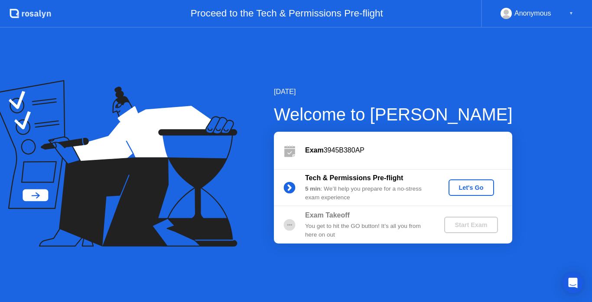
click at [477, 185] on div "Let's Go" at bounding box center [471, 187] width 39 height 7
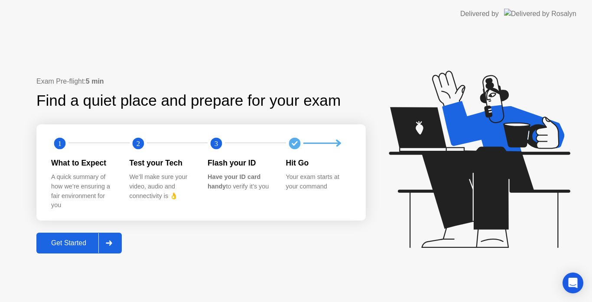
click at [76, 243] on div "Get Started" at bounding box center [68, 243] width 59 height 8
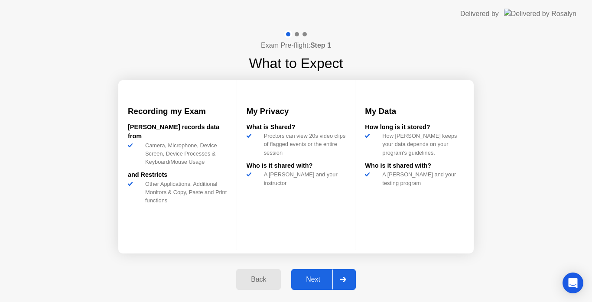
click at [258, 277] on div "Back" at bounding box center [258, 280] width 39 height 8
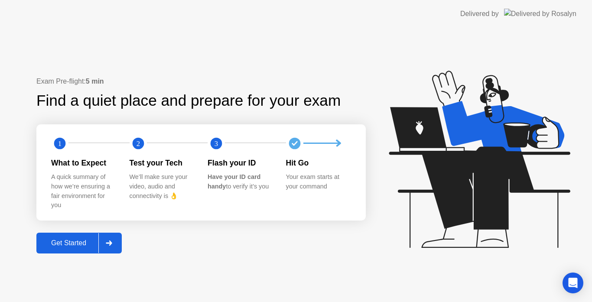
click at [565, 14] on img at bounding box center [540, 14] width 72 height 10
click at [499, 16] on div "Delivered by" at bounding box center [479, 14] width 39 height 10
click at [335, 219] on div "1 2 3 What to Expect A quick summary of how we’re ensuring a fair environment f…" at bounding box center [200, 172] width 329 height 96
click at [66, 244] on div "Get Started" at bounding box center [68, 243] width 59 height 8
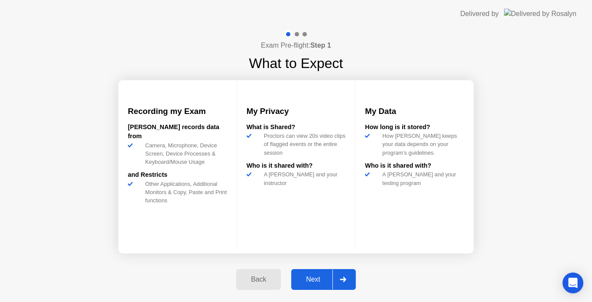
click at [316, 282] on div "Next" at bounding box center [313, 280] width 39 height 8
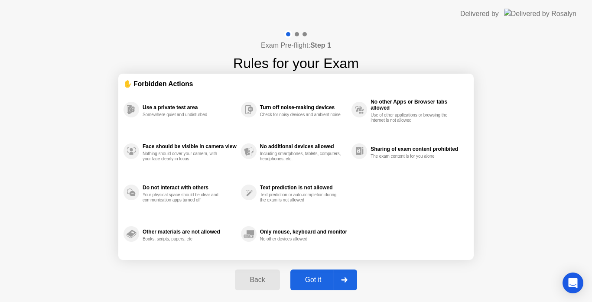
click at [322, 280] on div "Got it" at bounding box center [313, 280] width 41 height 8
select select "**********"
select select "*******"
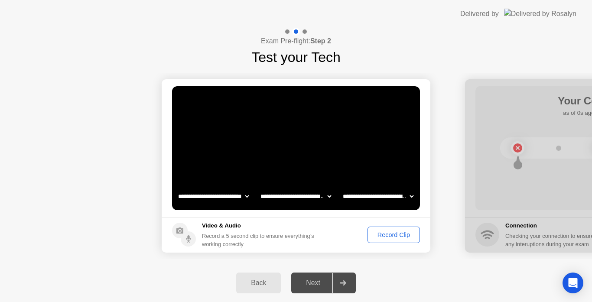
click at [312, 284] on div "Next" at bounding box center [313, 283] width 39 height 8
click at [290, 195] on select "**********" at bounding box center [296, 196] width 74 height 17
click at [322, 146] on video at bounding box center [296, 148] width 248 height 124
click at [390, 237] on div "Record Clip" at bounding box center [394, 234] width 46 height 7
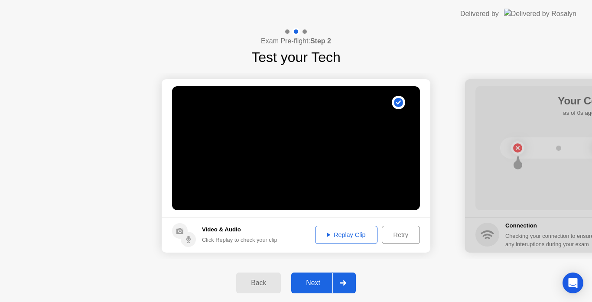
click at [356, 233] on div "Replay Clip" at bounding box center [346, 234] width 56 height 7
click at [320, 280] on div "Next" at bounding box center [313, 283] width 39 height 8
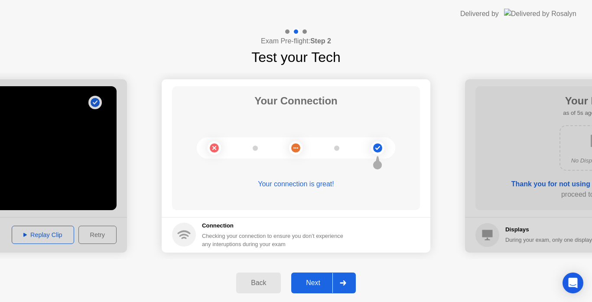
click at [311, 281] on div "Next" at bounding box center [313, 283] width 39 height 8
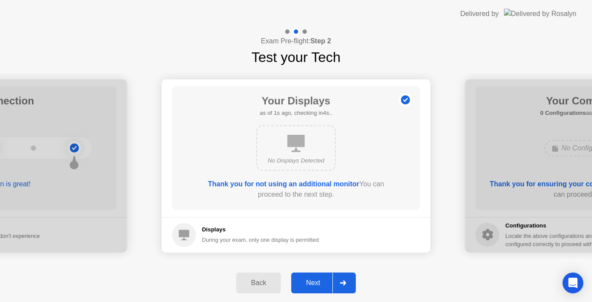
click at [311, 283] on div "Next" at bounding box center [313, 283] width 39 height 8
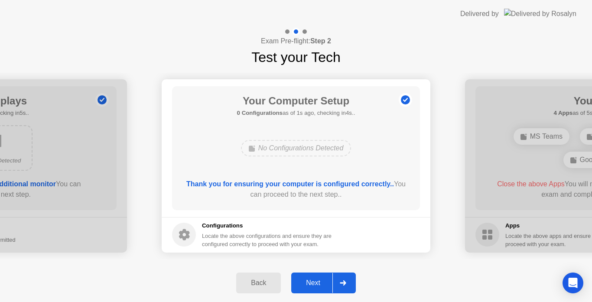
click at [315, 282] on div "Next" at bounding box center [313, 283] width 39 height 8
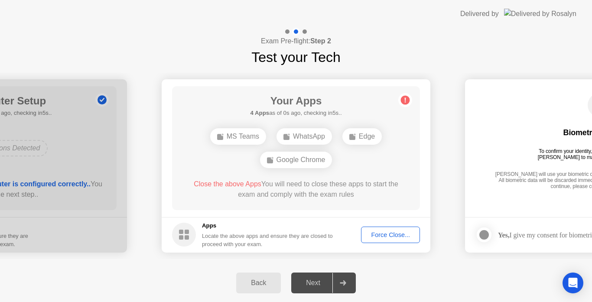
click at [393, 231] on div "Force Close..." at bounding box center [390, 234] width 53 height 7
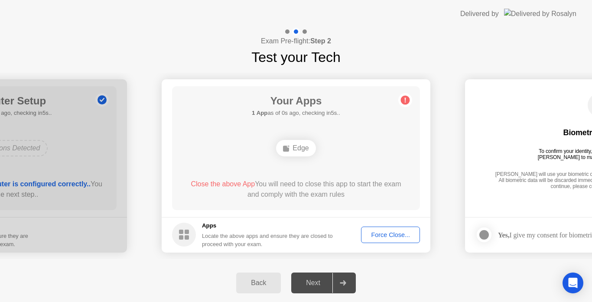
click at [299, 150] on div "Edge" at bounding box center [295, 148] width 39 height 16
click at [497, 41] on div "Exam Pre-flight: Step 2 Test your Tech" at bounding box center [296, 48] width 592 height 40
click at [391, 241] on button "Force Close..." at bounding box center [390, 235] width 59 height 16
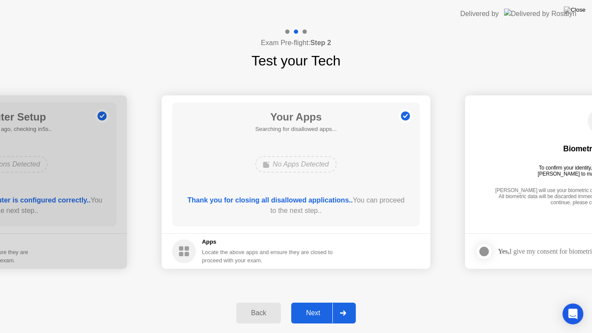
click at [316, 302] on div "Next" at bounding box center [313, 313] width 39 height 8
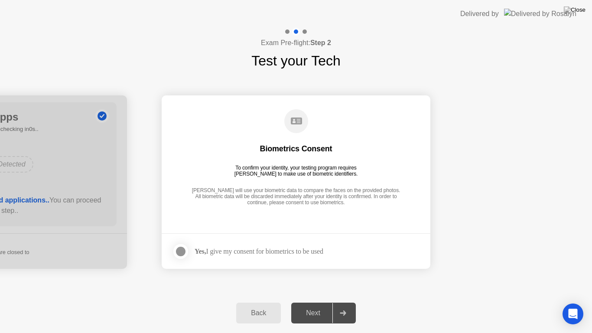
click at [182, 250] on div at bounding box center [181, 251] width 10 height 10
click at [316, 302] on div "Next" at bounding box center [313, 313] width 39 height 8
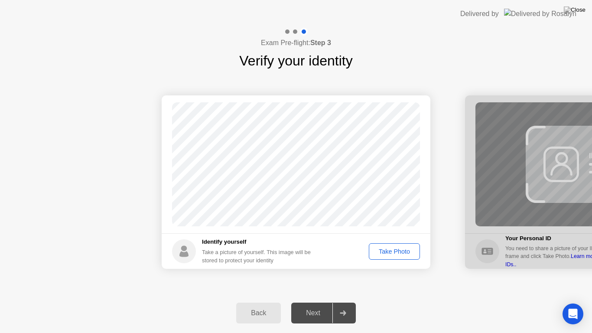
click at [406, 253] on div "Take Photo" at bounding box center [394, 251] width 45 height 7
click at [319, 302] on div "Next" at bounding box center [313, 313] width 39 height 8
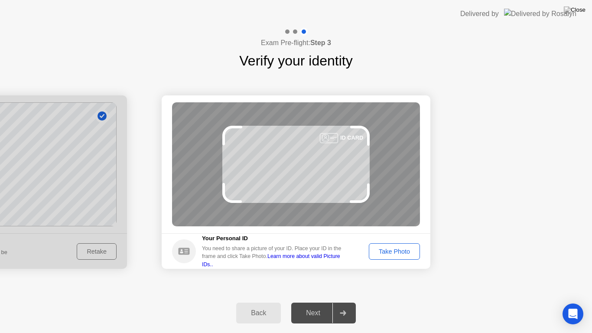
click at [384, 251] on div "Take Photo" at bounding box center [394, 251] width 45 height 7
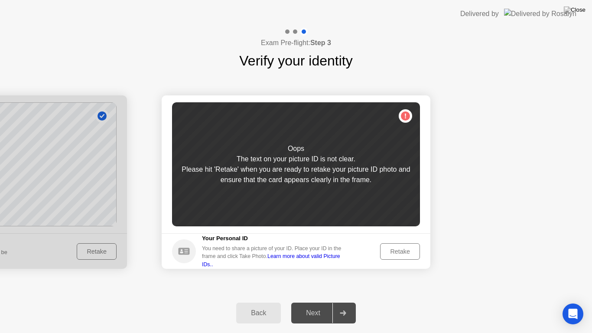
click at [390, 252] on div "Retake" at bounding box center [400, 251] width 34 height 7
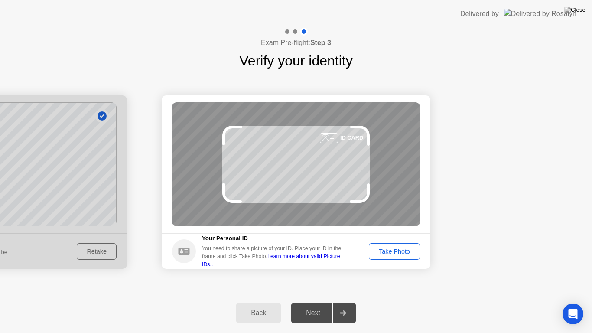
click at [408, 251] on div "Take Photo" at bounding box center [394, 251] width 45 height 7
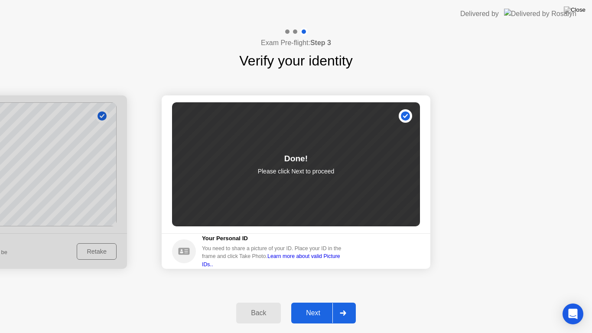
click at [310, 302] on div "Next" at bounding box center [313, 313] width 39 height 8
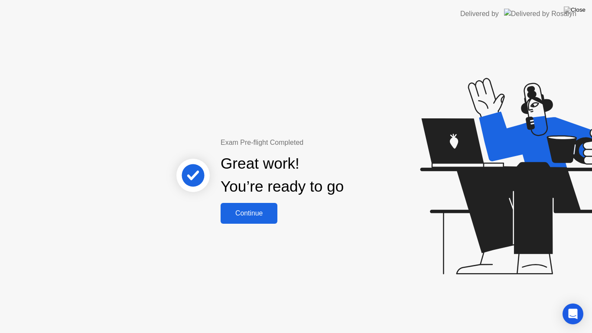
click at [253, 211] on div "Continue" at bounding box center [249, 213] width 52 height 8
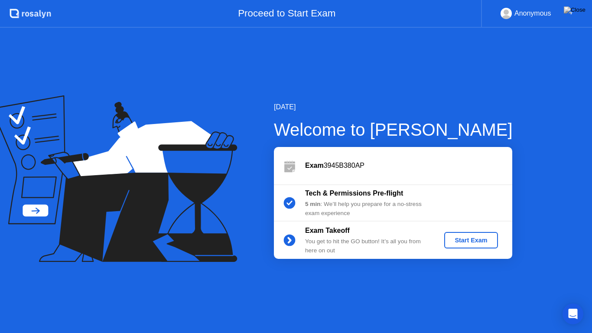
click at [478, 243] on div "Start Exam" at bounding box center [471, 240] width 46 height 7
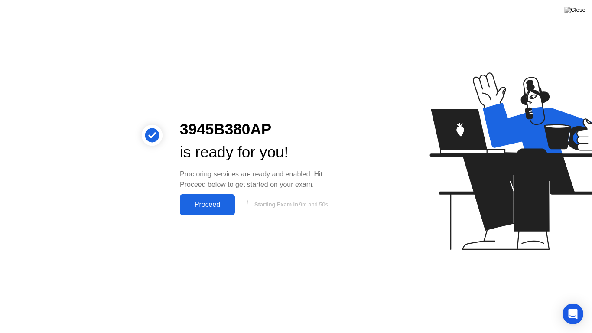
click at [219, 202] on div "Proceed" at bounding box center [207, 205] width 50 height 8
